Goal: Transaction & Acquisition: Purchase product/service

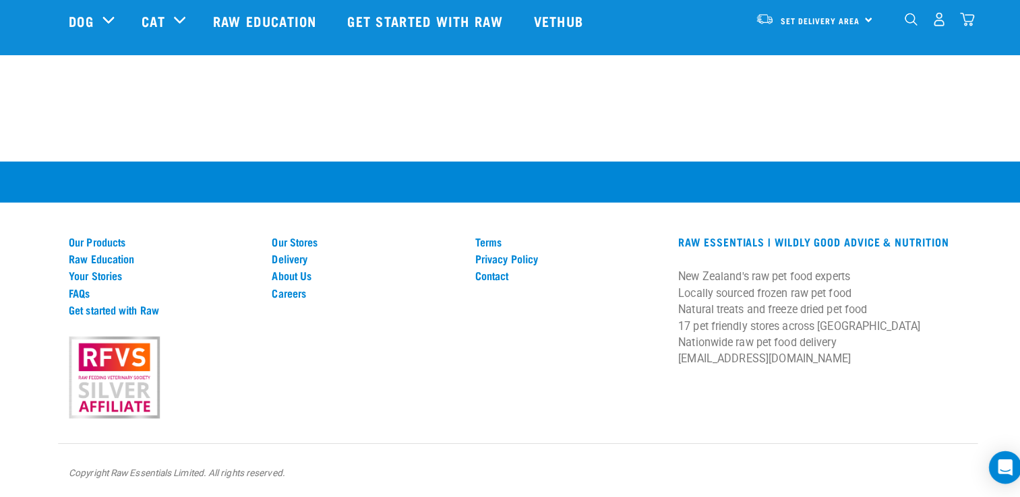
scroll to position [1867, 0]
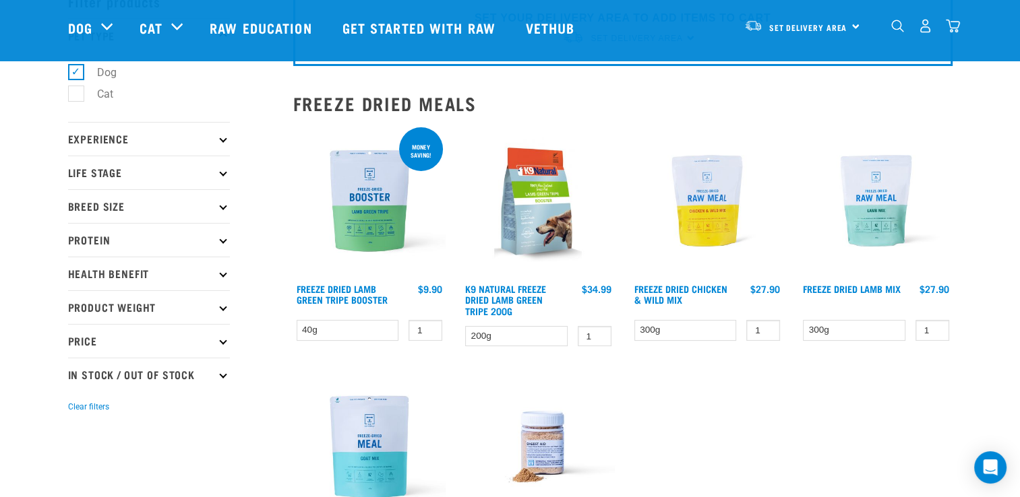
scroll to position [62, 0]
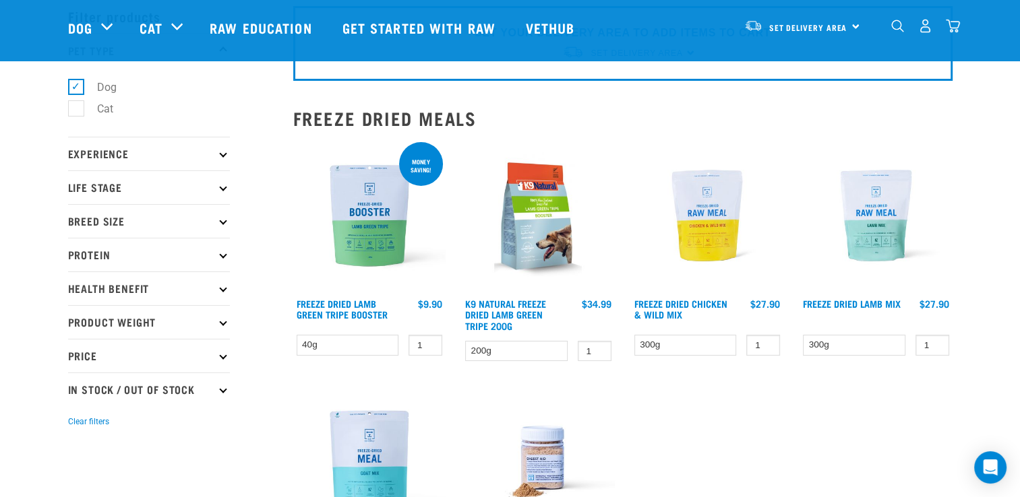
click at [709, 224] on img at bounding box center [707, 216] width 153 height 153
